Goal: Navigation & Orientation: Understand site structure

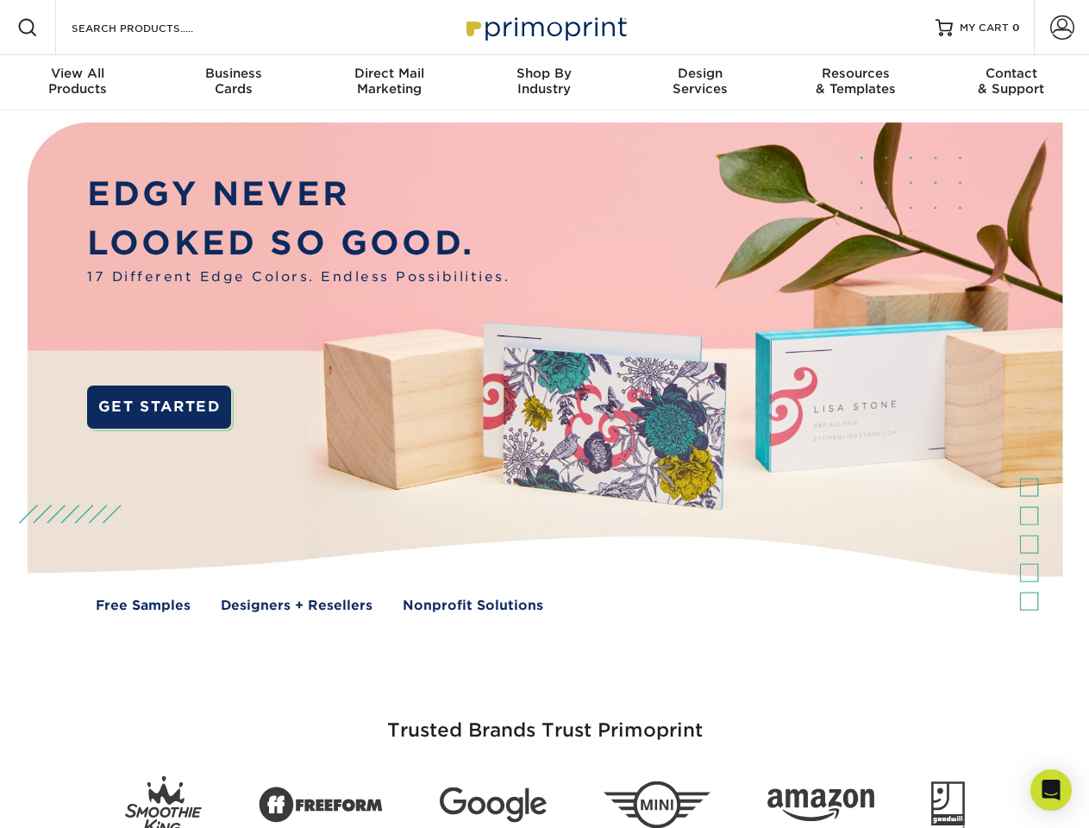
click at [544, 414] on img at bounding box center [544, 379] width 1078 height 539
click at [28, 28] on span at bounding box center [27, 27] width 21 height 21
click at [1062, 28] on span at bounding box center [1062, 28] width 24 height 24
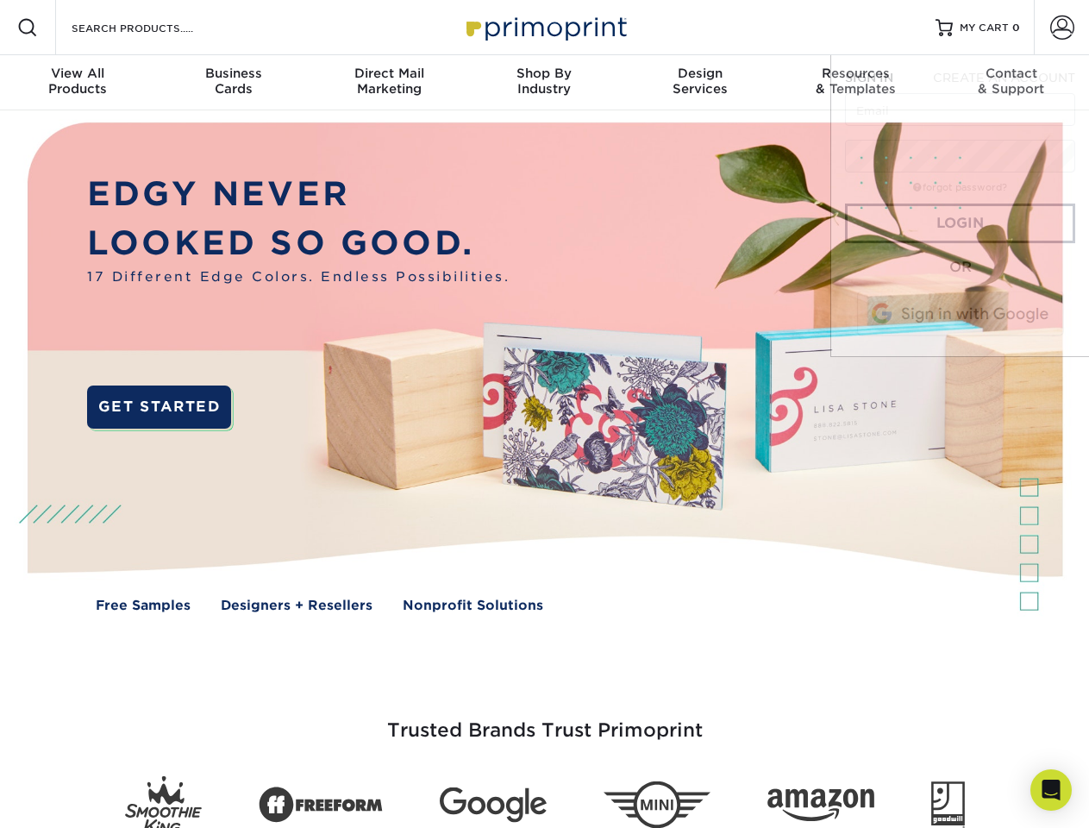
click at [78, 83] on div "View All Products" at bounding box center [77, 81] width 155 height 31
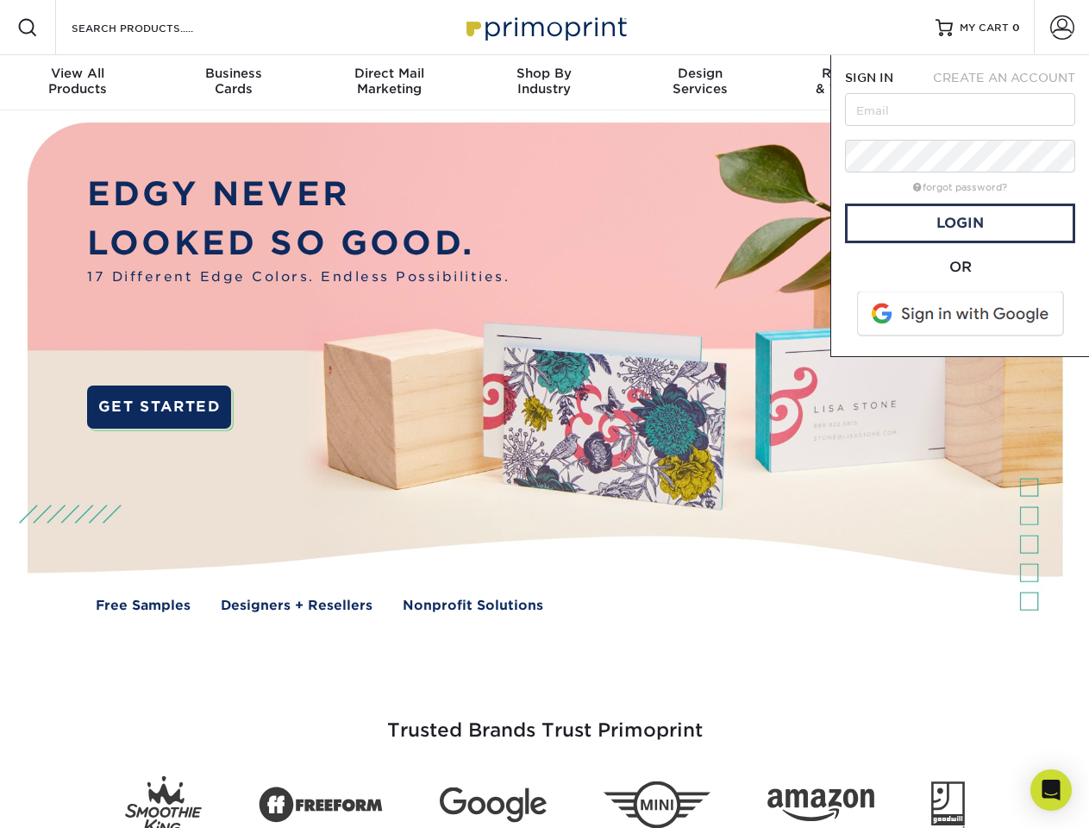
click at [233, 83] on div "Business Cards" at bounding box center [232, 81] width 155 height 31
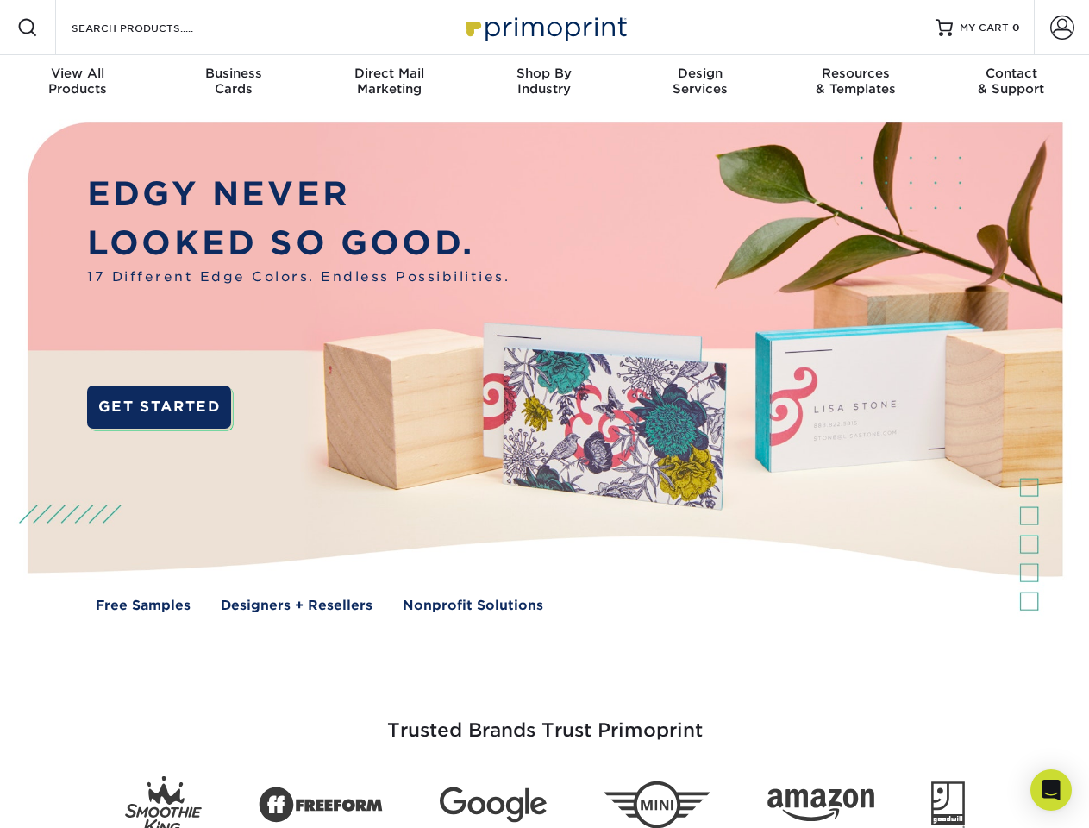
click at [389, 83] on div "Direct Mail Marketing" at bounding box center [388, 81] width 155 height 31
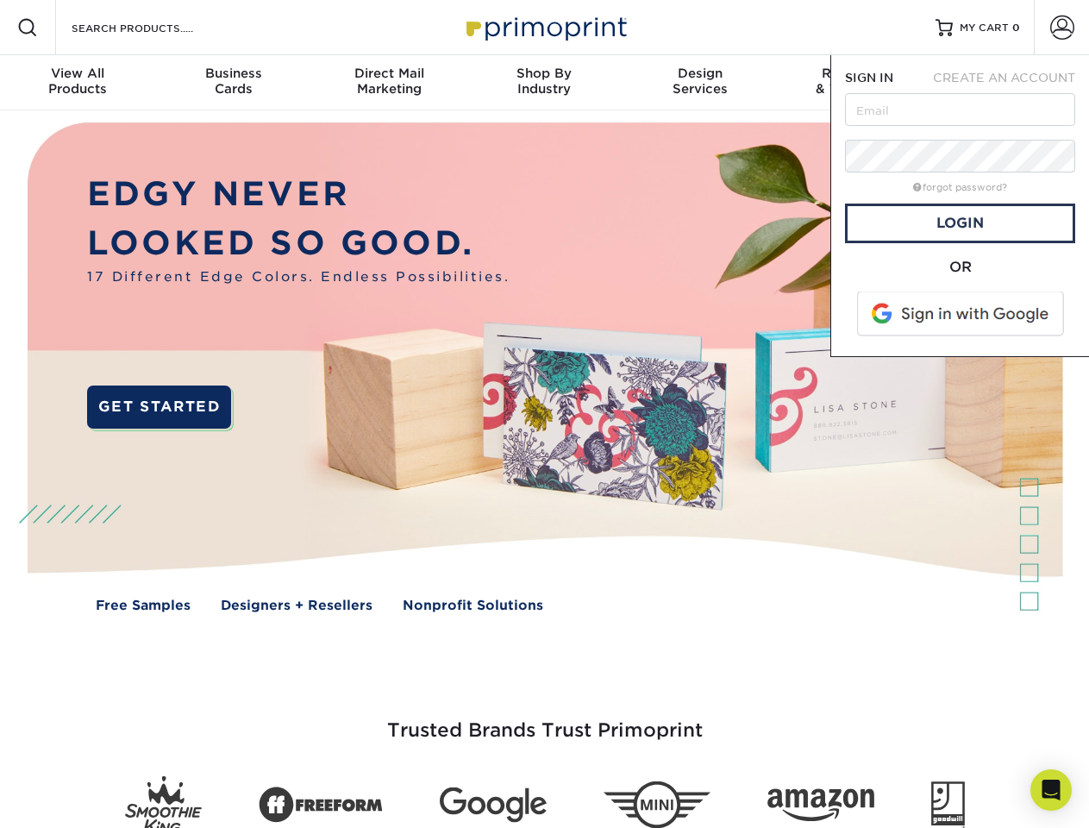
click at [544, 83] on div "Shop By Industry" at bounding box center [544, 81] width 155 height 31
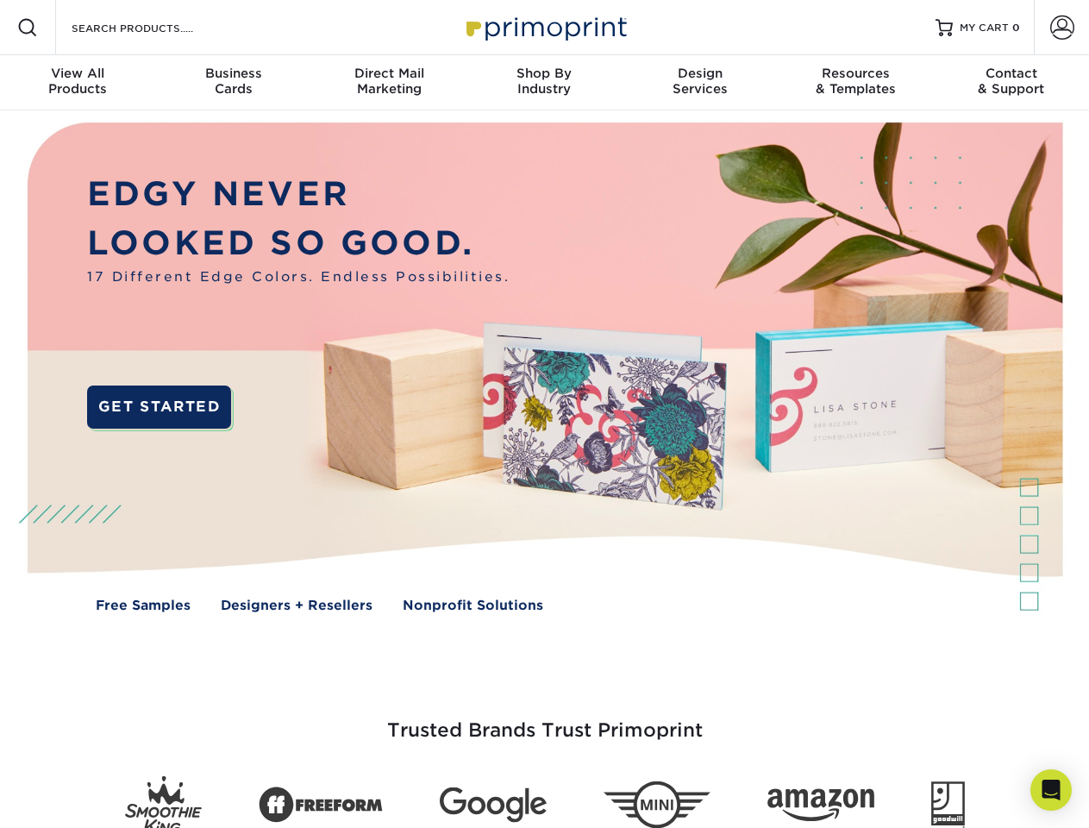
click at [700, 83] on div "Design Services" at bounding box center [700, 81] width 155 height 31
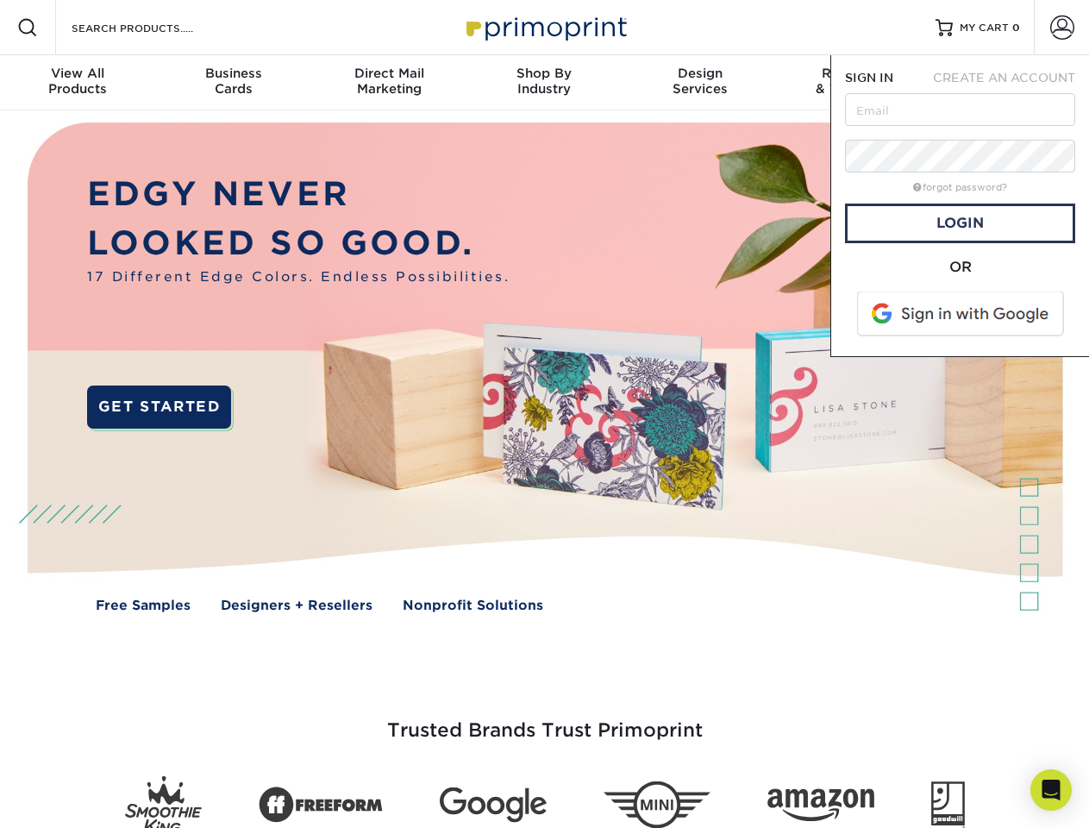
click at [855, 83] on span "SIGN IN" at bounding box center [869, 78] width 48 height 14
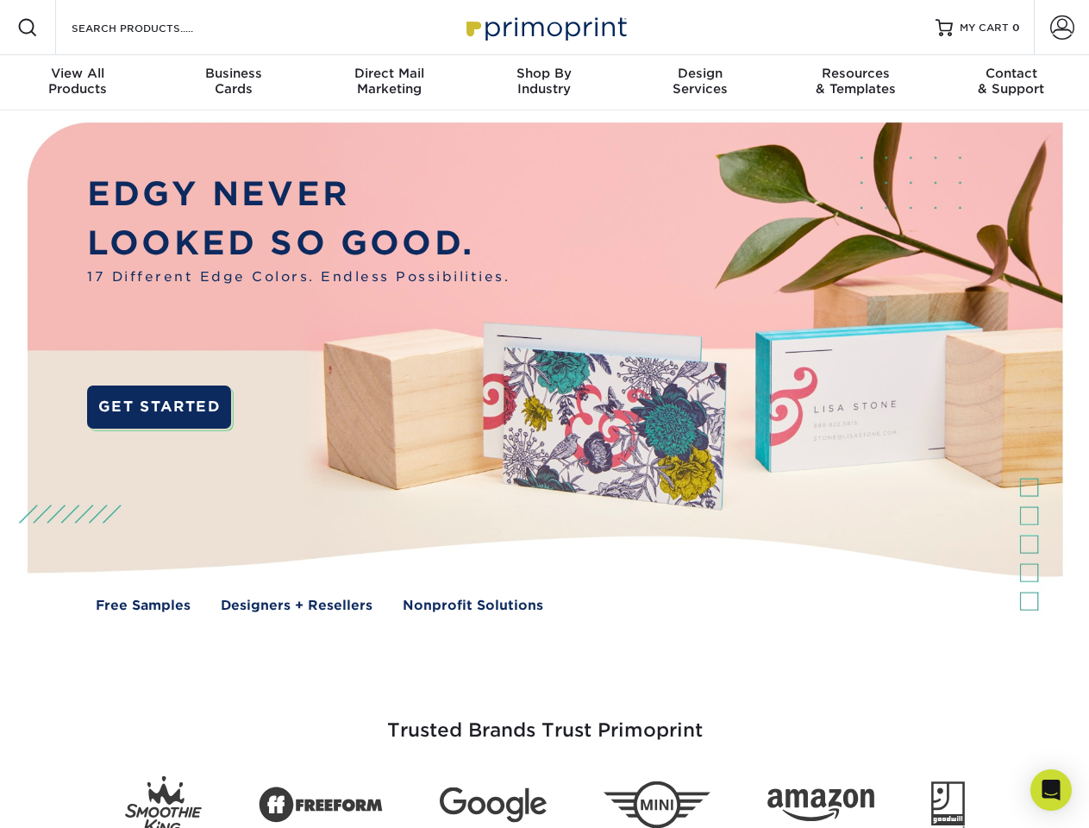
click at [1012, 83] on div "Contact & Support" at bounding box center [1011, 81] width 155 height 31
